Goal: Information Seeking & Learning: Learn about a topic

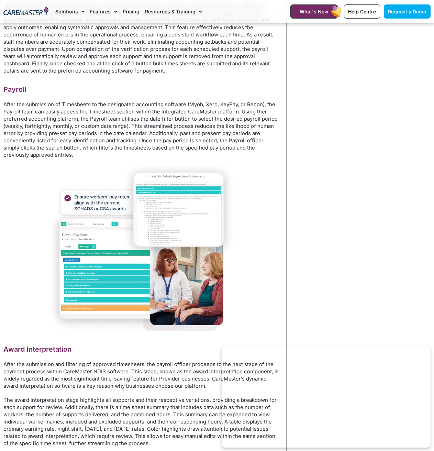
scroll to position [1354, 0]
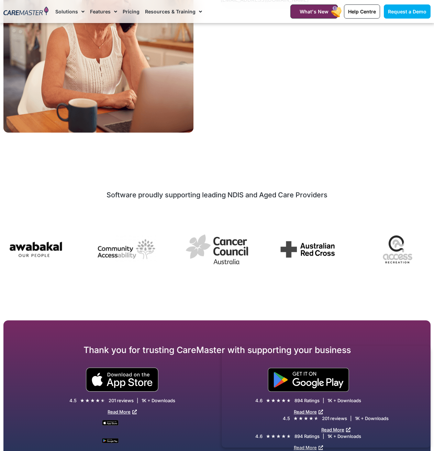
scroll to position [1373, 0]
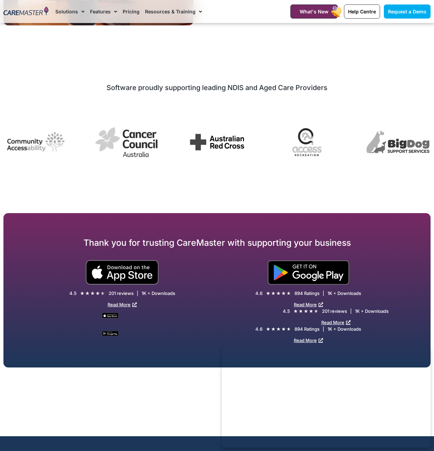
drag, startPoint x: 362, startPoint y: 158, endPoint x: 260, endPoint y: 173, distance: 103.8
click at [224, 169] on div "Software proudly supporting leading NDIS and Aged Care Providers" at bounding box center [217, 126] width 434 height 92
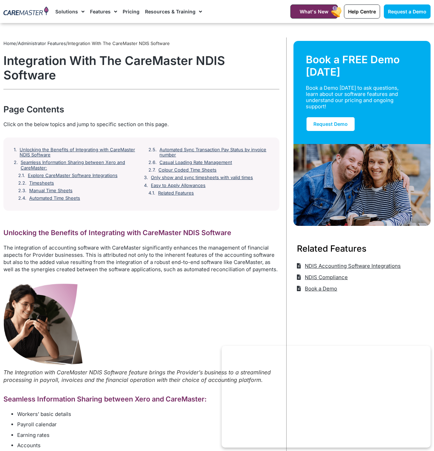
scroll to position [0, 0]
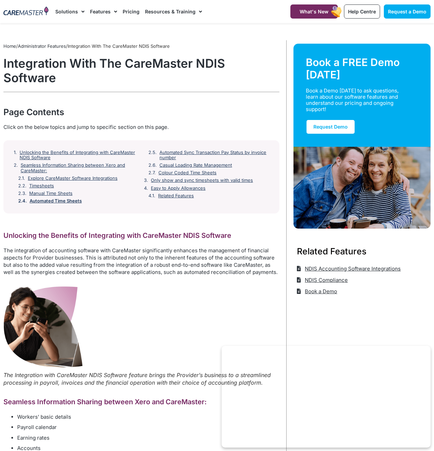
click at [62, 198] on link "Automated Time Sheets" at bounding box center [56, 200] width 52 height 5
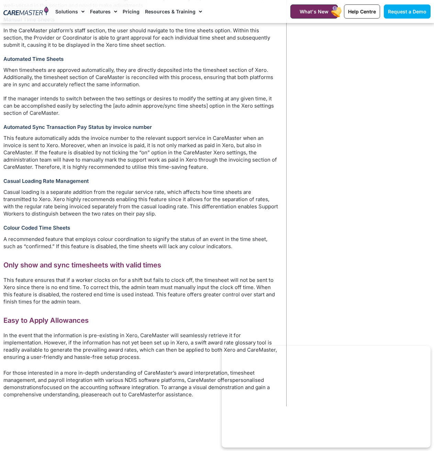
scroll to position [685, 0]
